Goal: Task Accomplishment & Management: Complete application form

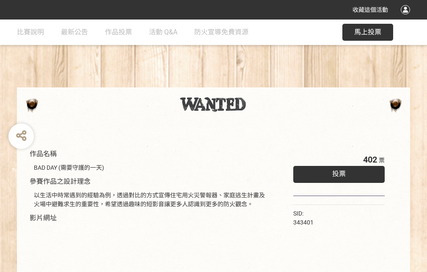
click at [407, 18] on div "收藏這個活動" at bounding box center [213, 9] width 427 height 19
click at [265, 83] on div "作品名稱 BAD DAY (需要守護的一天) 參賽作品之設計理念 以生活中時常遇到的經驗為例，透過對比的方式宣傳住宅用火災警報器、家庭逃生計畫及火場中避難求生…" at bounding box center [213, 197] width 427 height 356
click at [337, 172] on span "投票" at bounding box center [340, 173] width 14 height 8
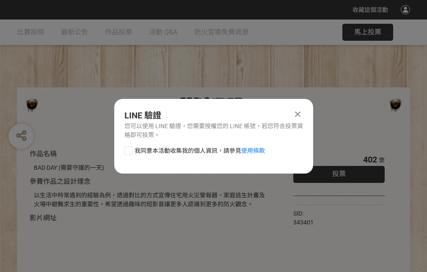
click at [128, 149] on div at bounding box center [129, 150] width 8 height 8
checkbox input "true"
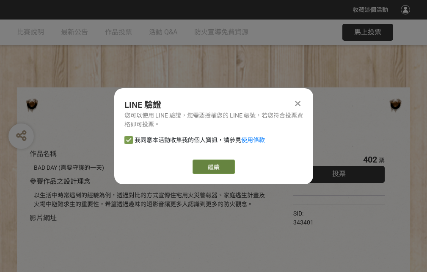
click at [213, 166] on link "繼續" at bounding box center [214, 166] width 42 height 14
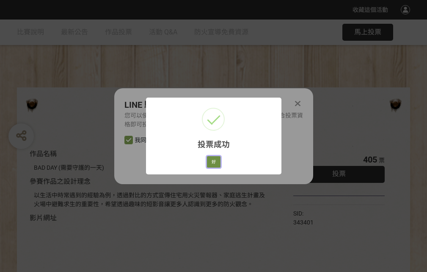
click at [211, 160] on button "好" at bounding box center [214, 162] width 14 height 12
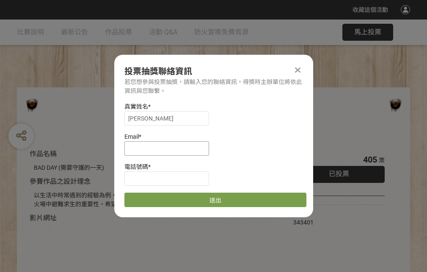
click at [169, 148] on input at bounding box center [167, 148] width 85 height 14
type input "[EMAIL_ADDRESS][DOMAIN_NAME]"
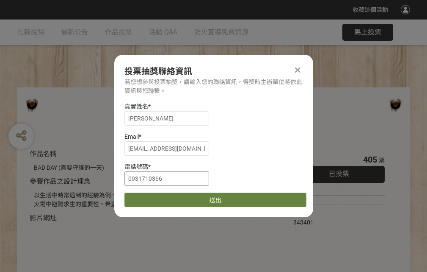
type input "0931710366"
click at [149, 197] on button "送出" at bounding box center [216, 199] width 182 height 14
